Goal: Information Seeking & Learning: Learn about a topic

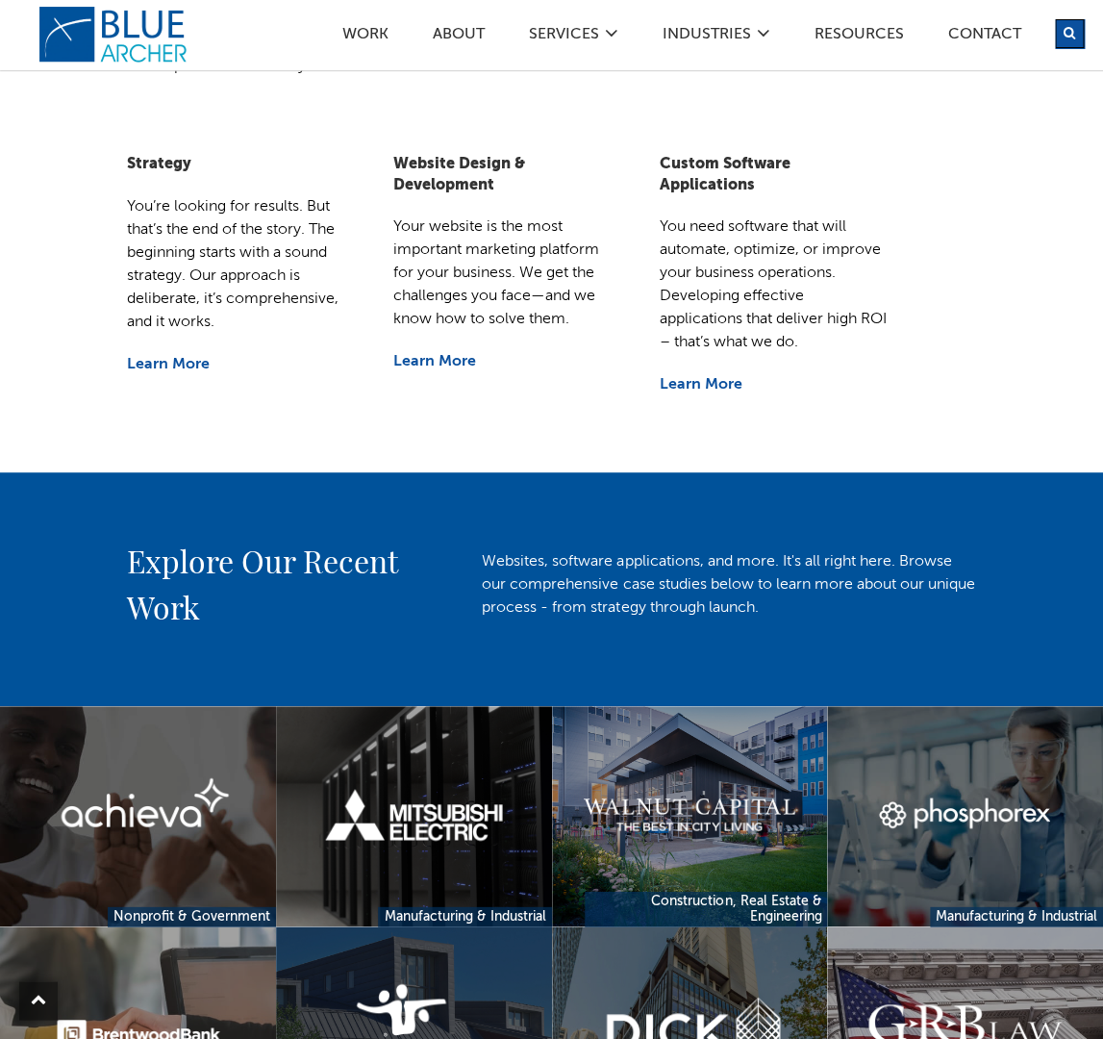
scroll to position [965, 0]
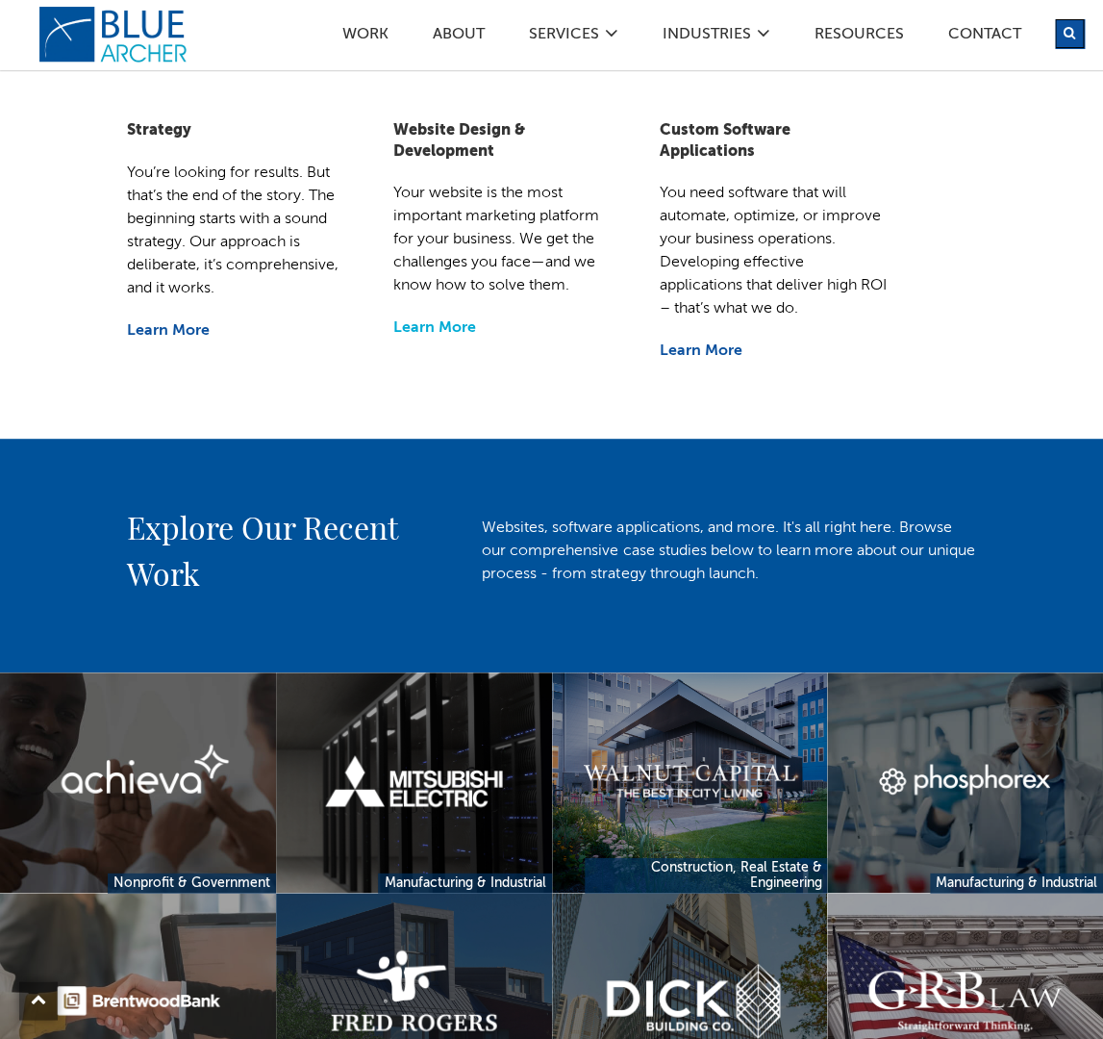
click at [428, 324] on link "Learn More" at bounding box center [434, 326] width 83 height 15
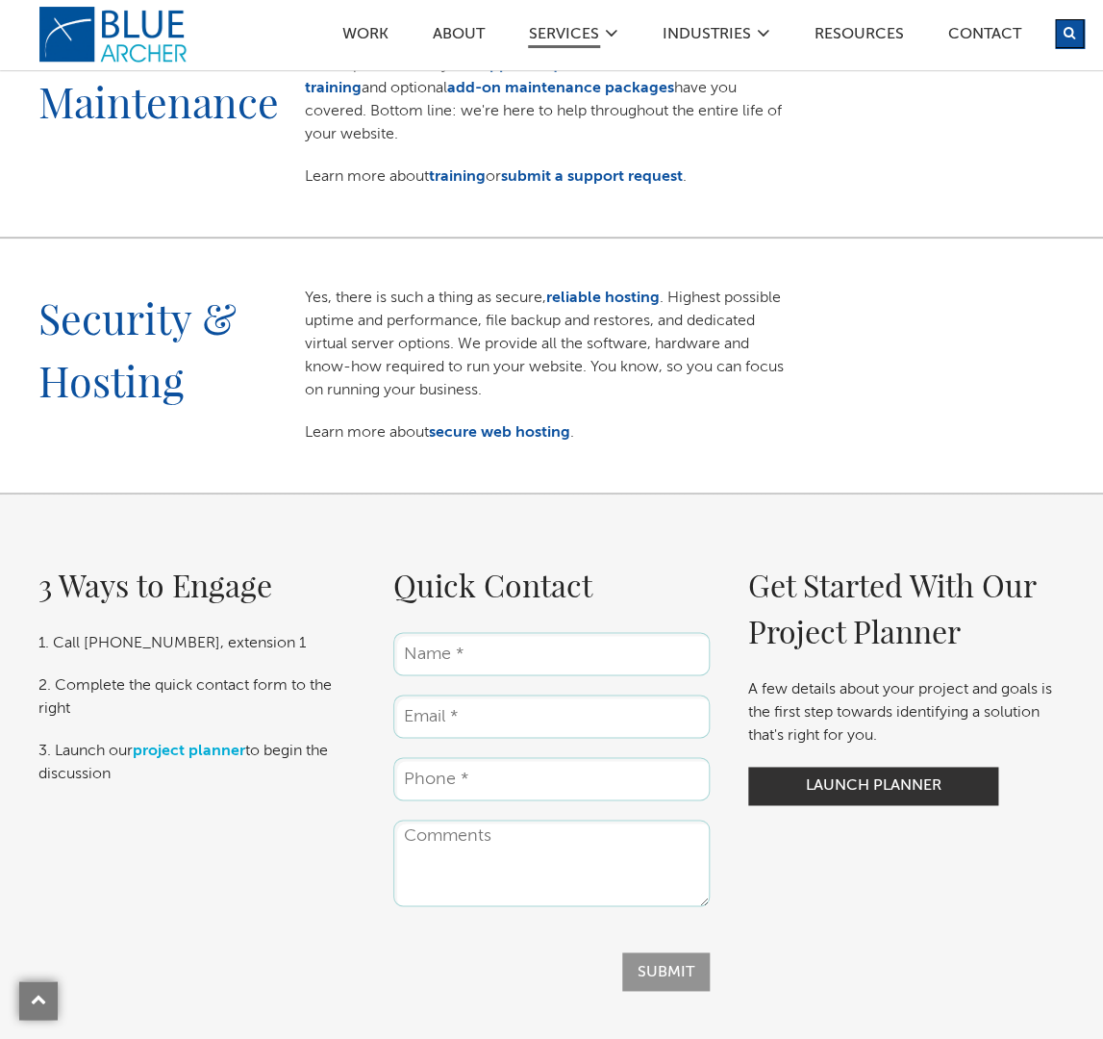
scroll to position [2429, 0]
click at [497, 428] on link "secure web hosting" at bounding box center [499, 431] width 141 height 15
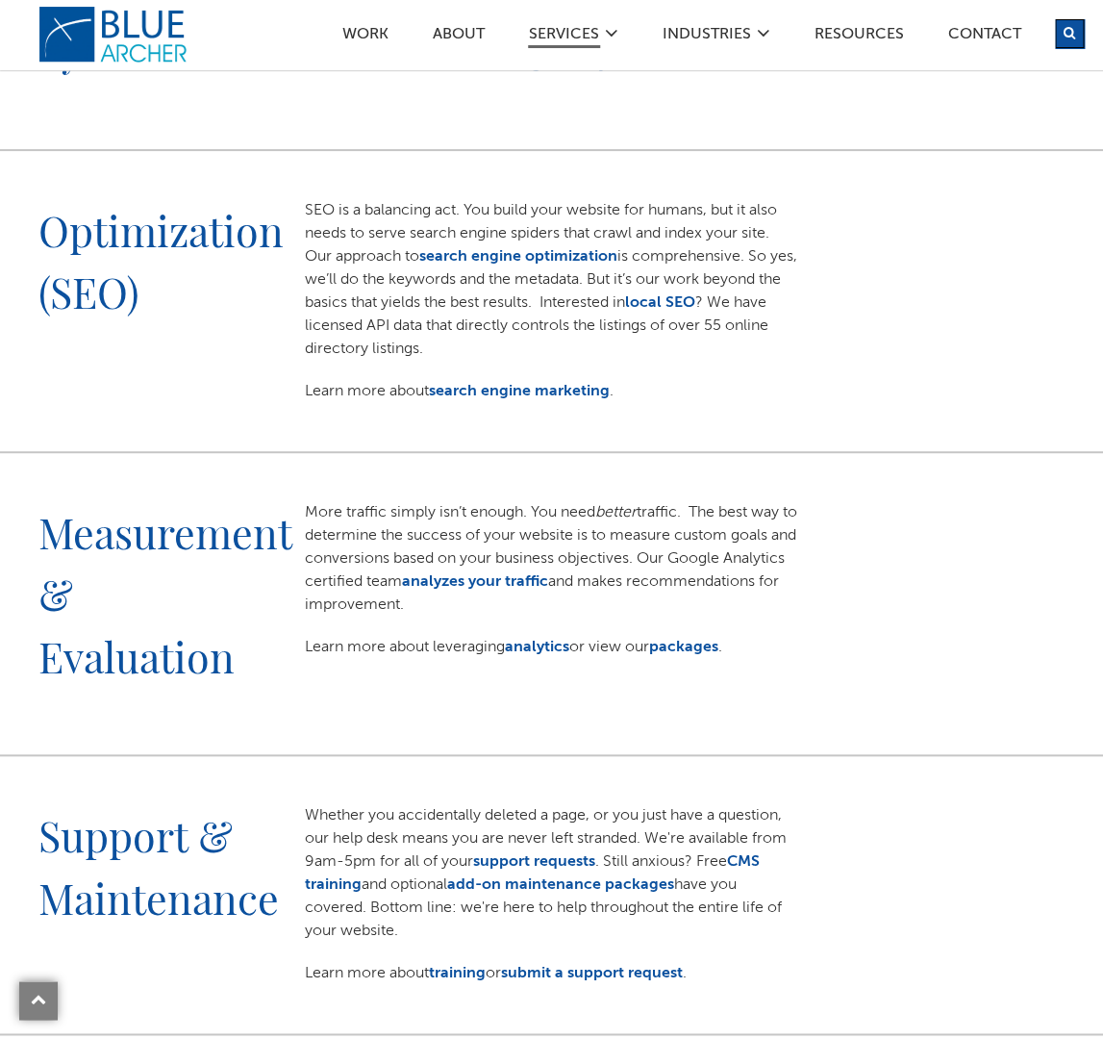
scroll to position [1626, 0]
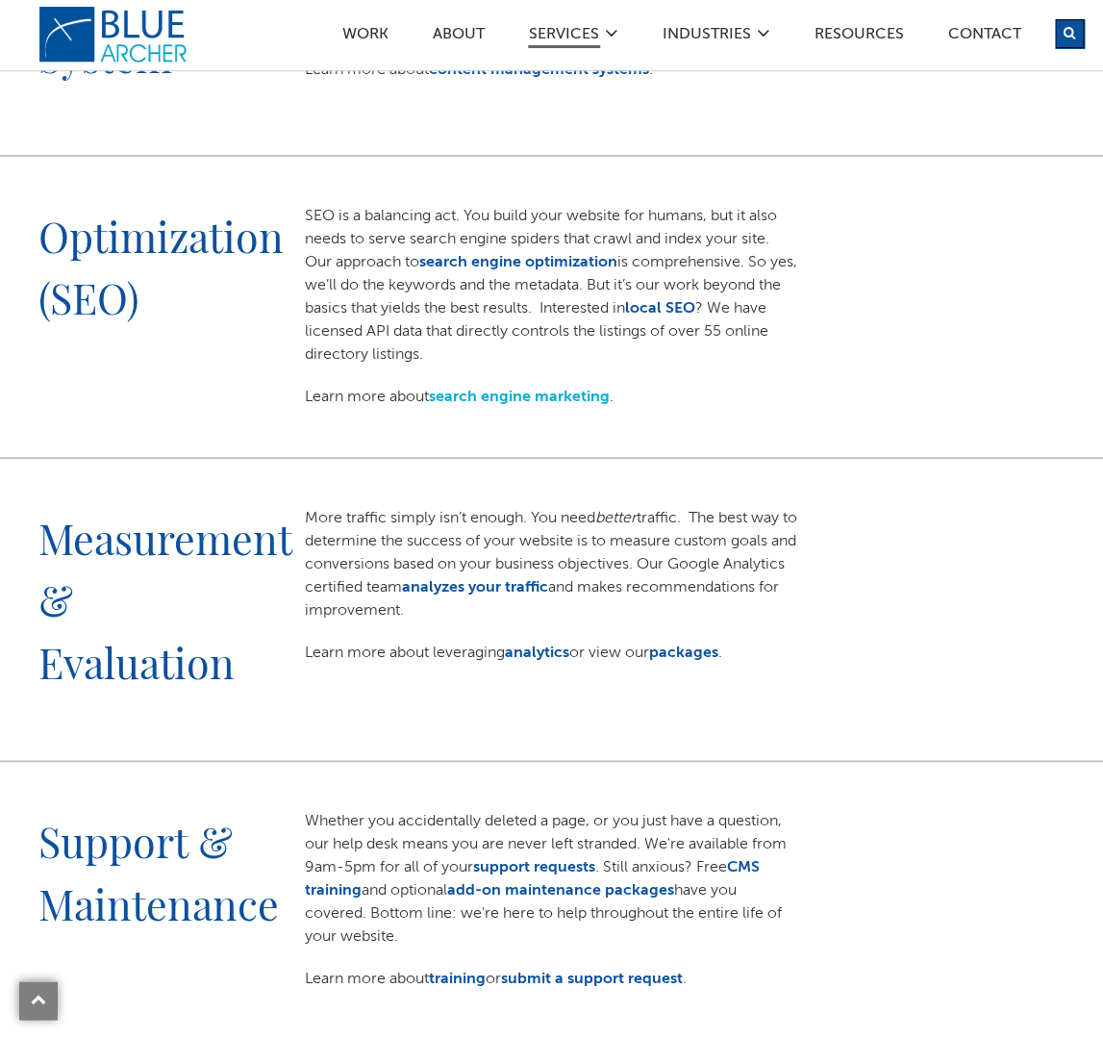
click at [524, 395] on link "search engine marketing" at bounding box center [519, 396] width 181 height 15
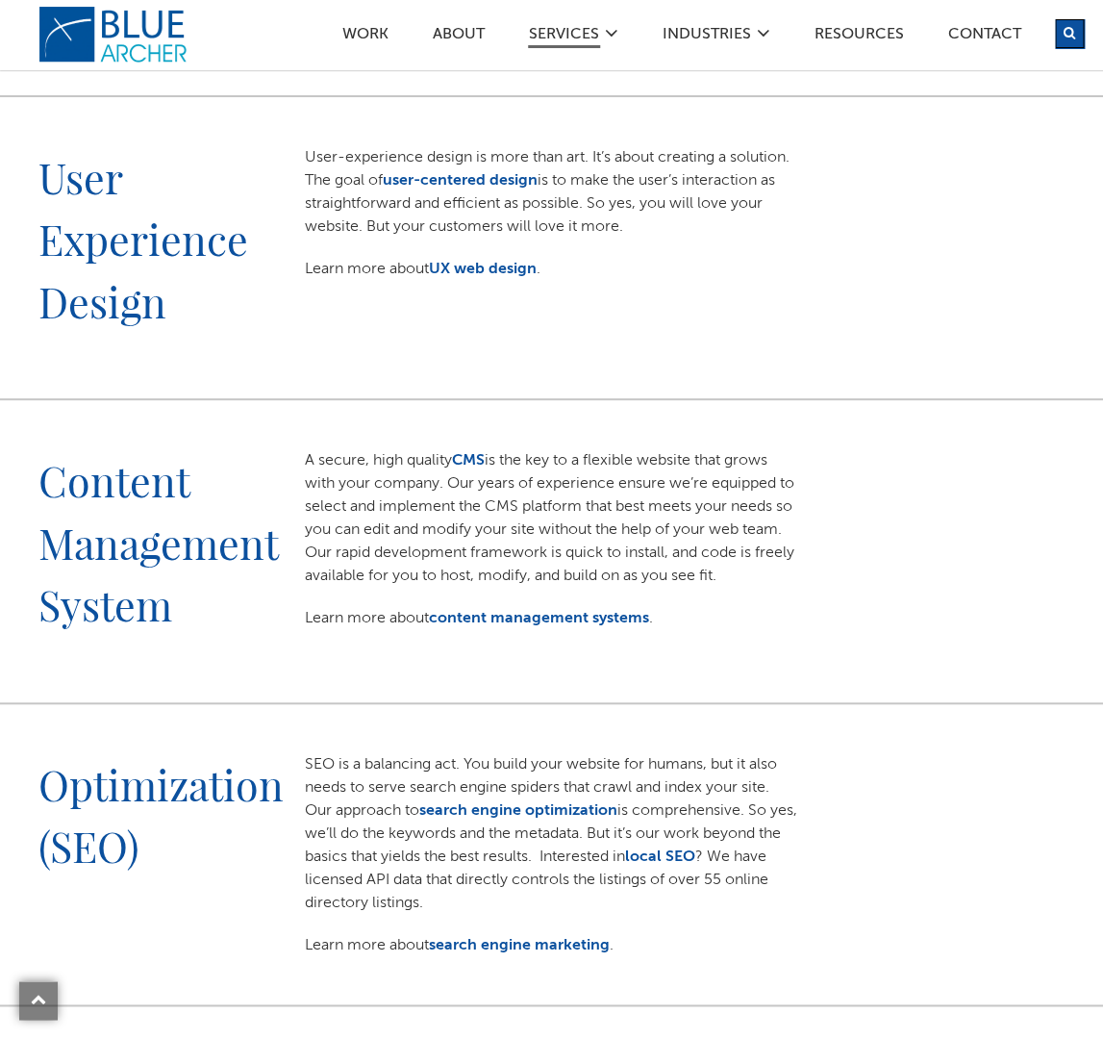
scroll to position [1062, 0]
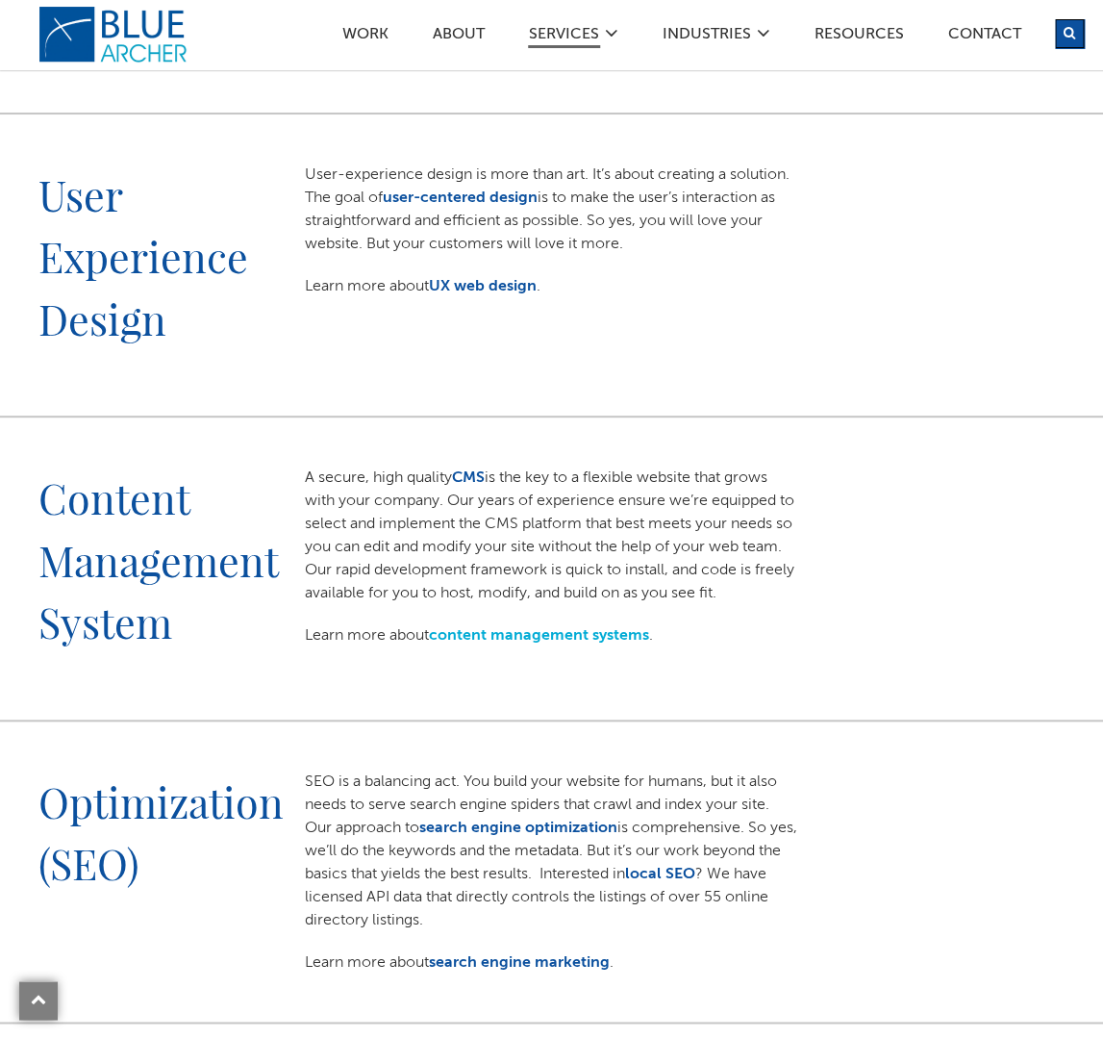
click at [544, 637] on link "content management systems" at bounding box center [539, 634] width 220 height 15
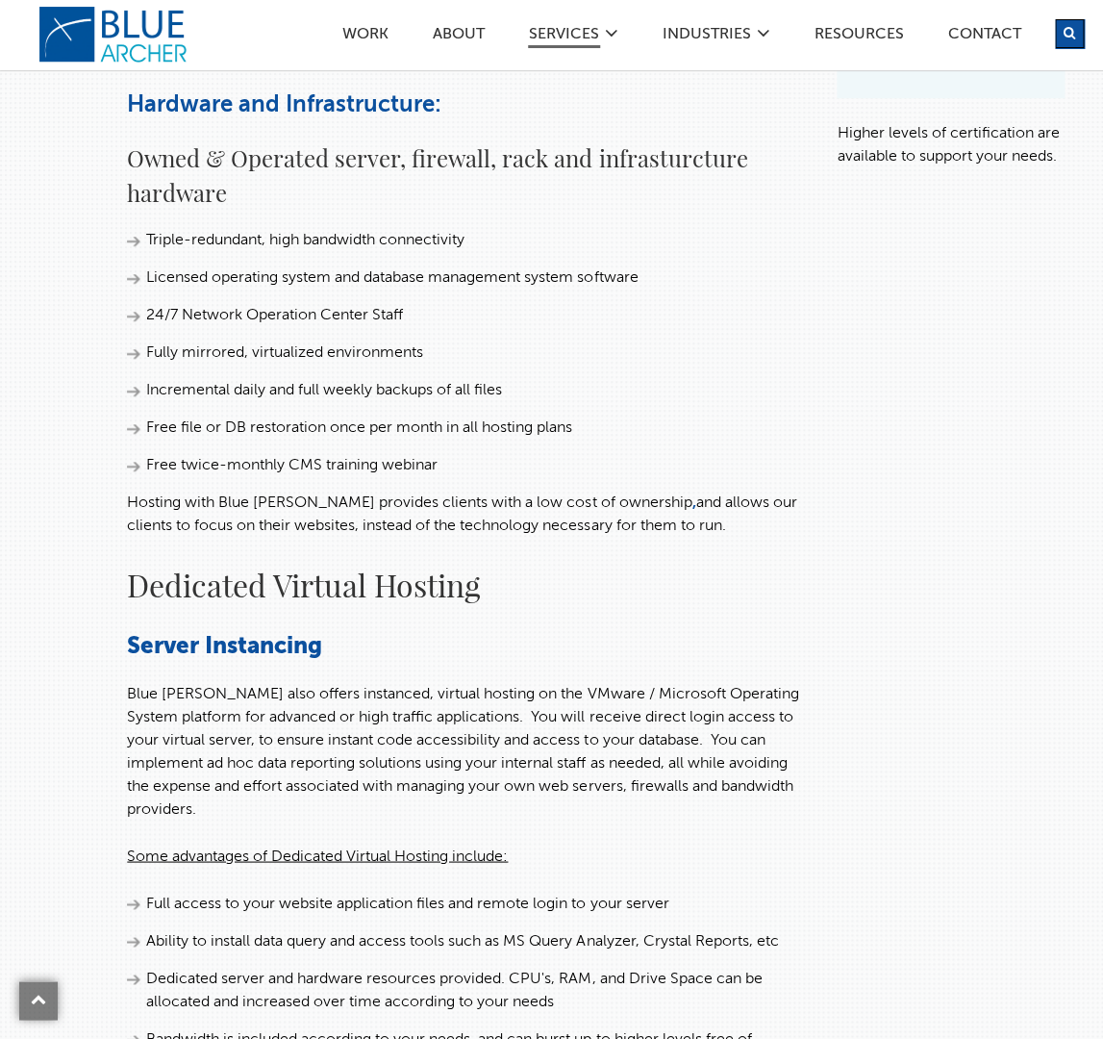
scroll to position [413, 0]
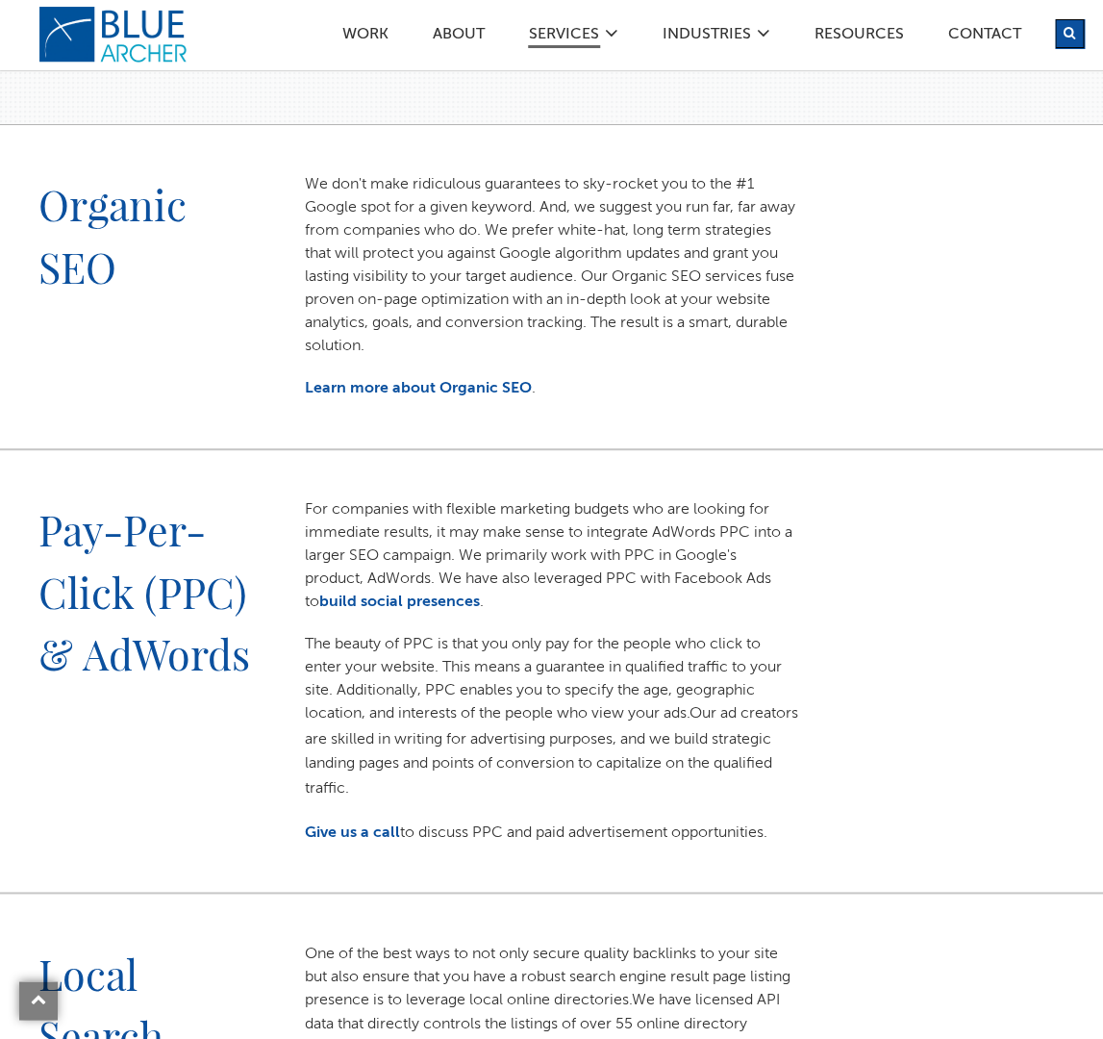
scroll to position [362, 0]
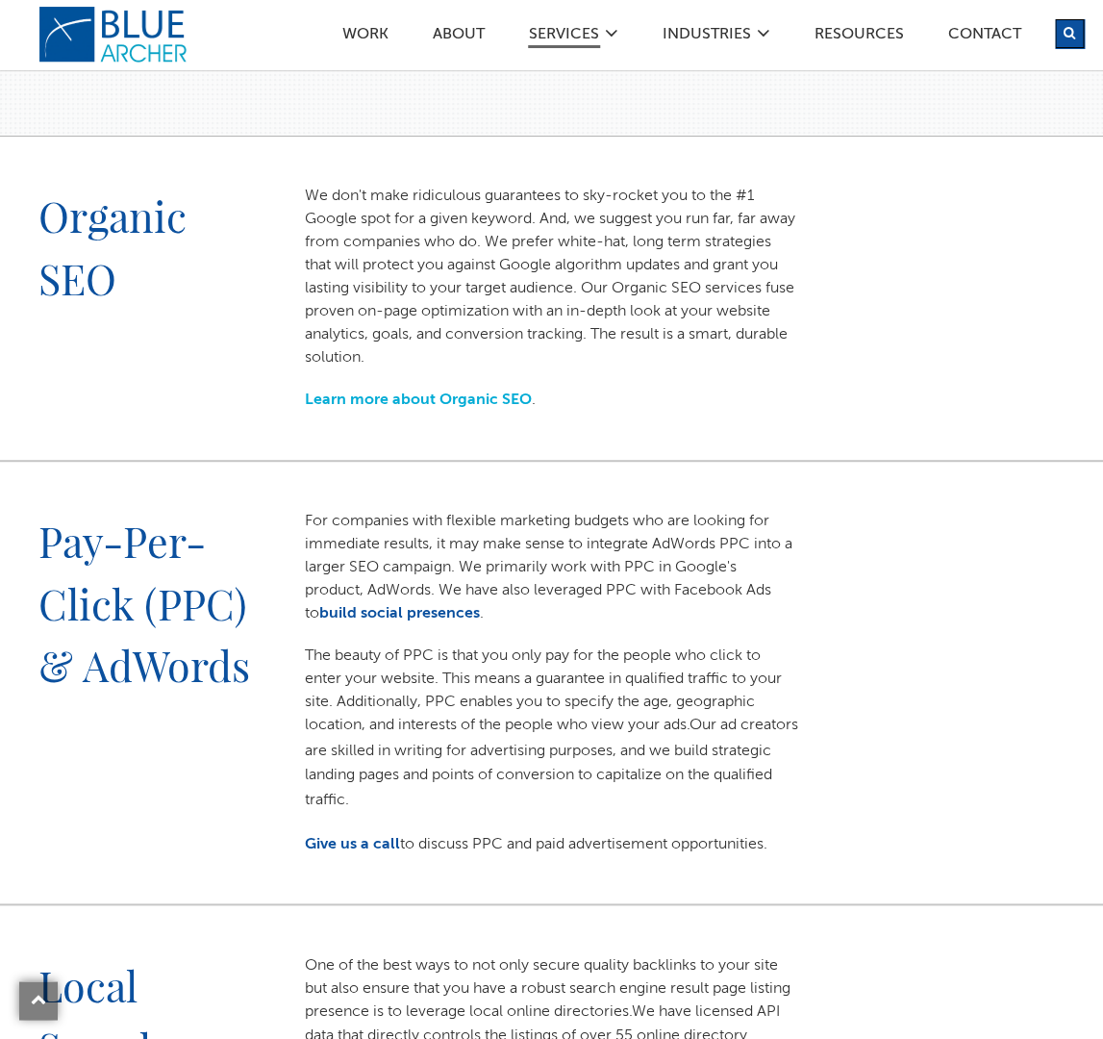
click at [449, 395] on link "Learn more about Organic SEO" at bounding box center [418, 399] width 227 height 15
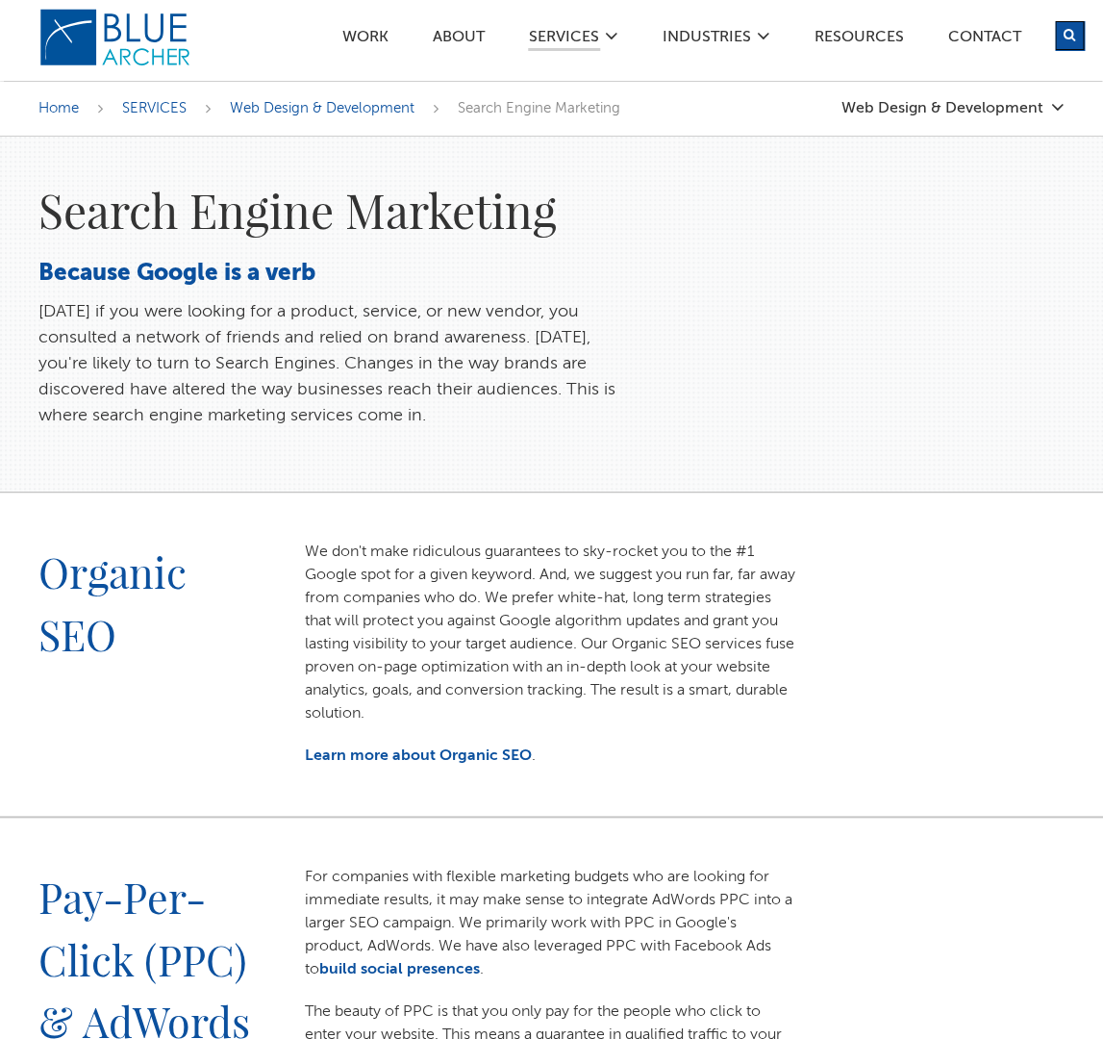
scroll to position [0, 0]
